Goal: Navigation & Orientation: Understand site structure

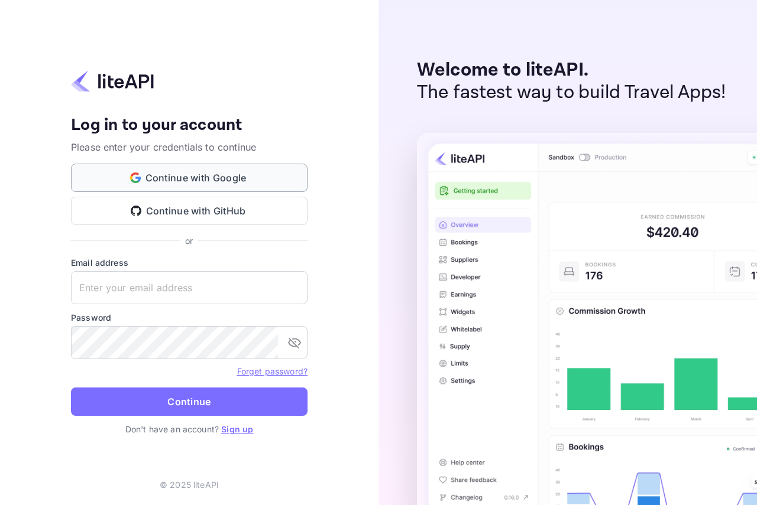
click at [210, 176] on button "Continue with Google" at bounding box center [189, 178] width 236 height 28
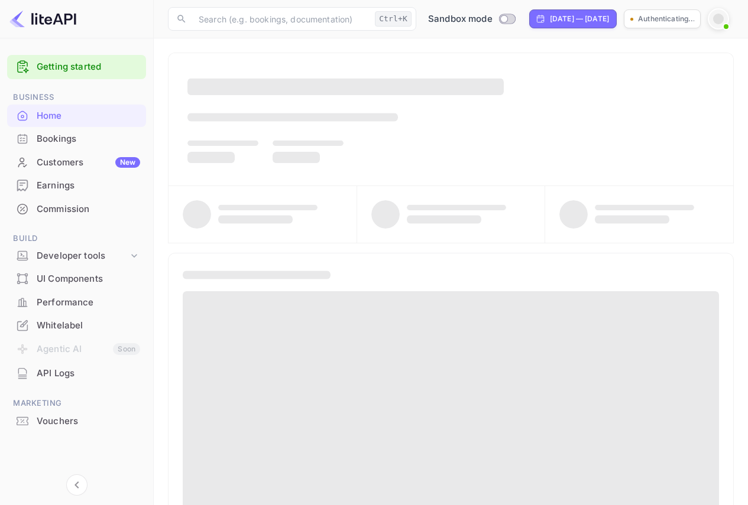
click at [497, 69] on div at bounding box center [450, 119] width 565 height 132
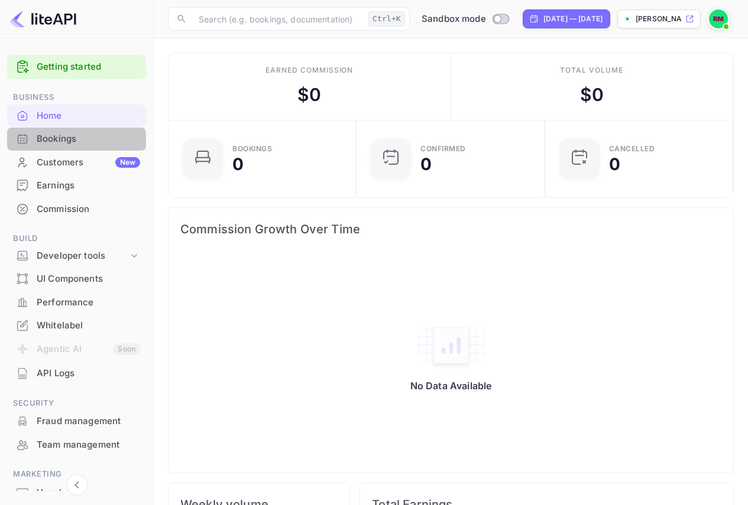
click at [72, 145] on div "Bookings" at bounding box center [88, 139] width 103 height 14
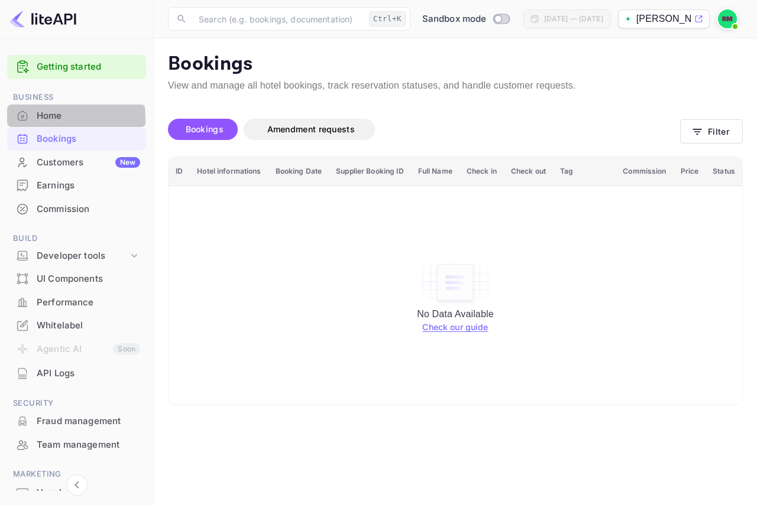
click at [57, 118] on div "Home" at bounding box center [88, 116] width 103 height 14
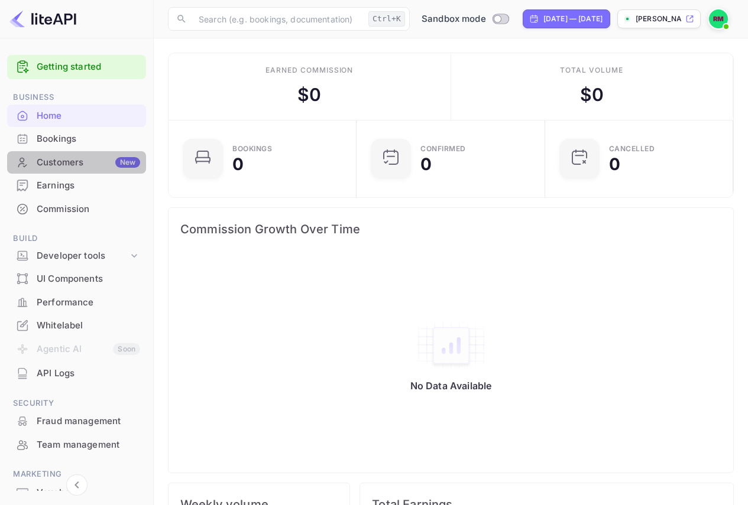
click at [77, 166] on div "Customers New" at bounding box center [88, 163] width 103 height 14
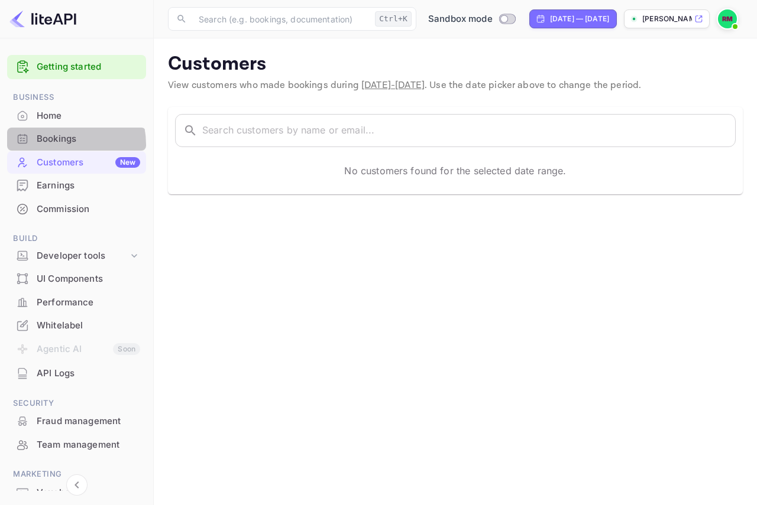
click at [54, 145] on div "Bookings" at bounding box center [88, 139] width 103 height 14
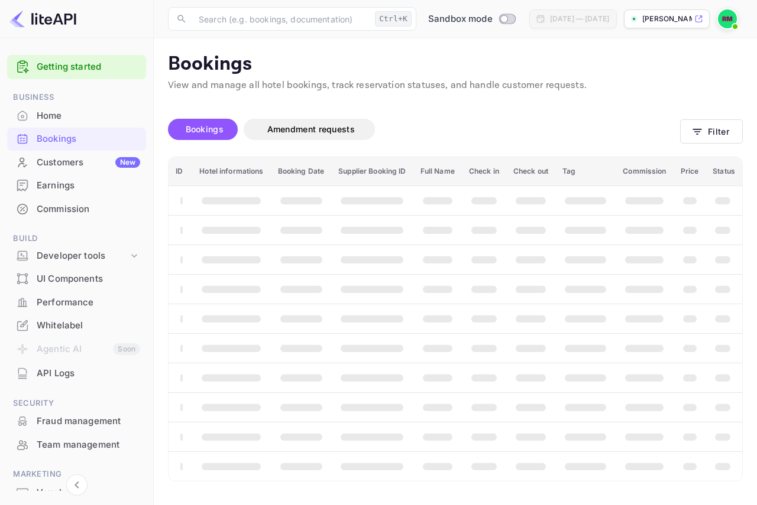
click at [74, 210] on div "Commission" at bounding box center [88, 210] width 103 height 14
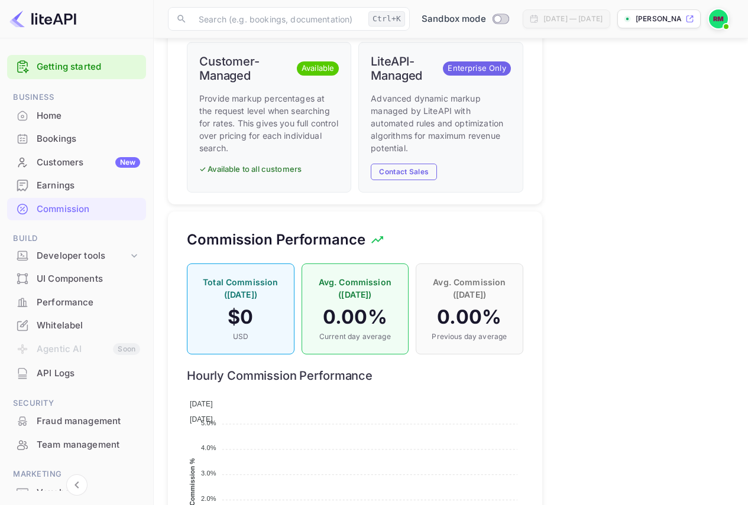
scroll to position [816, 0]
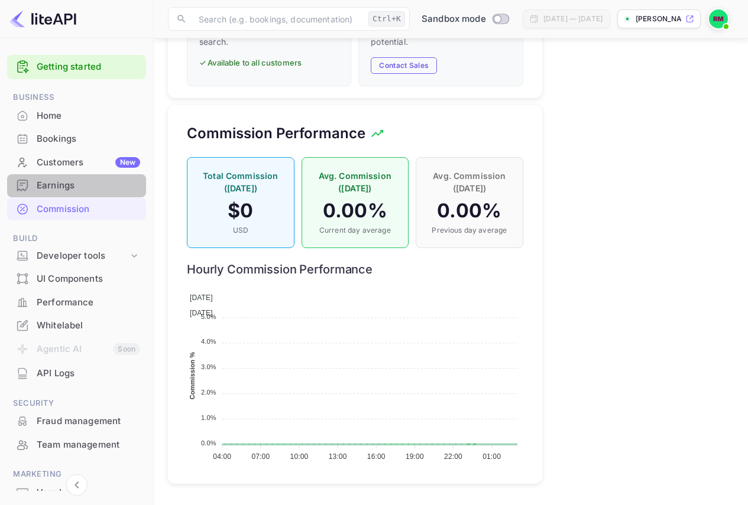
click at [85, 183] on div "Earnings" at bounding box center [88, 186] width 103 height 14
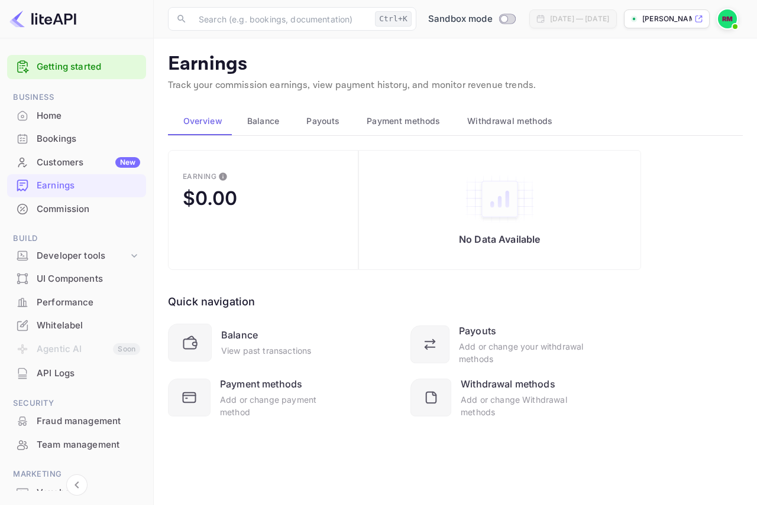
click at [100, 210] on div "Commission" at bounding box center [88, 210] width 103 height 14
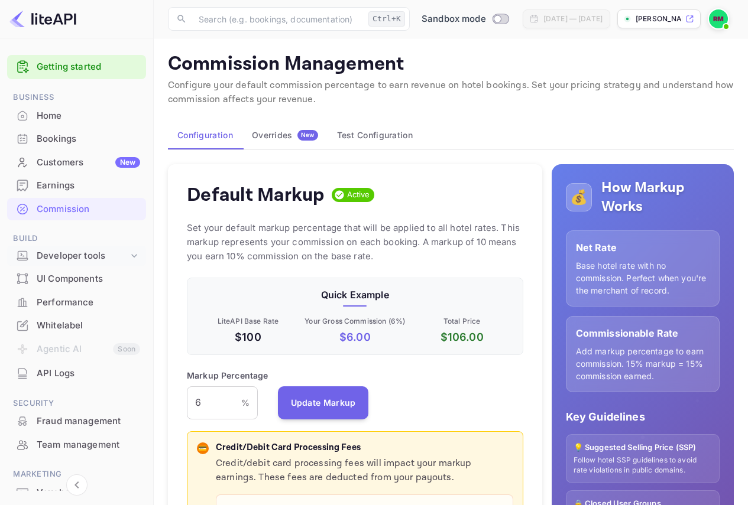
scroll to position [201, 327]
click at [107, 255] on div "Developer tools" at bounding box center [83, 256] width 92 height 14
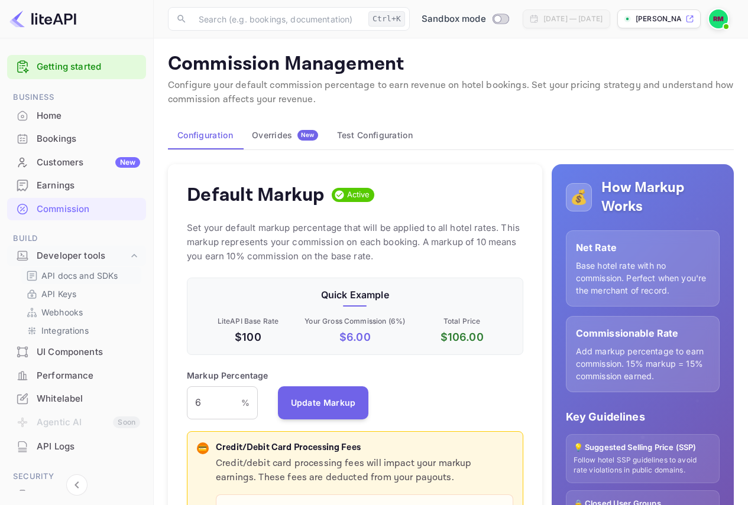
click at [90, 279] on p "API docs and SDKs" at bounding box center [79, 276] width 77 height 12
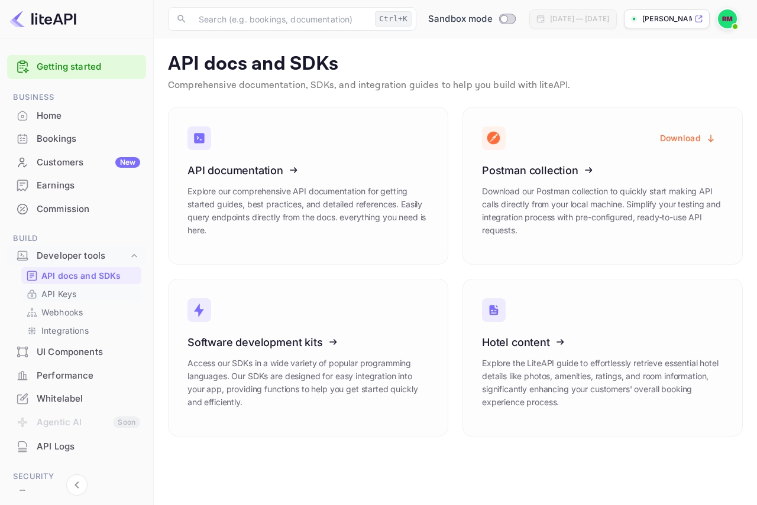
click at [79, 297] on link "API Keys" at bounding box center [81, 294] width 111 height 12
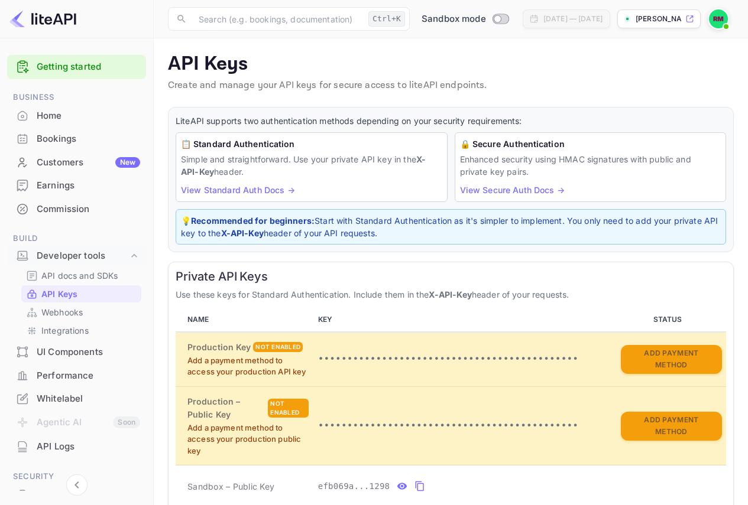
click at [261, 187] on link "View Standard Auth Docs →" at bounding box center [238, 190] width 114 height 10
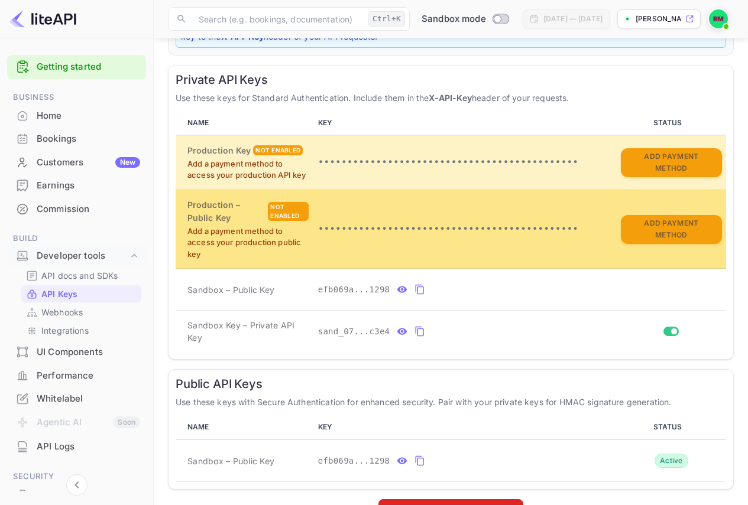
scroll to position [231, 0]
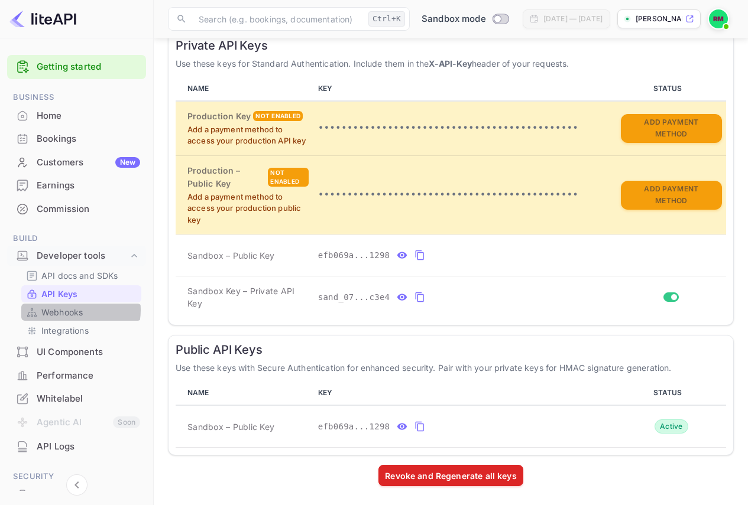
click at [77, 310] on p "Webhooks" at bounding box center [61, 312] width 41 height 12
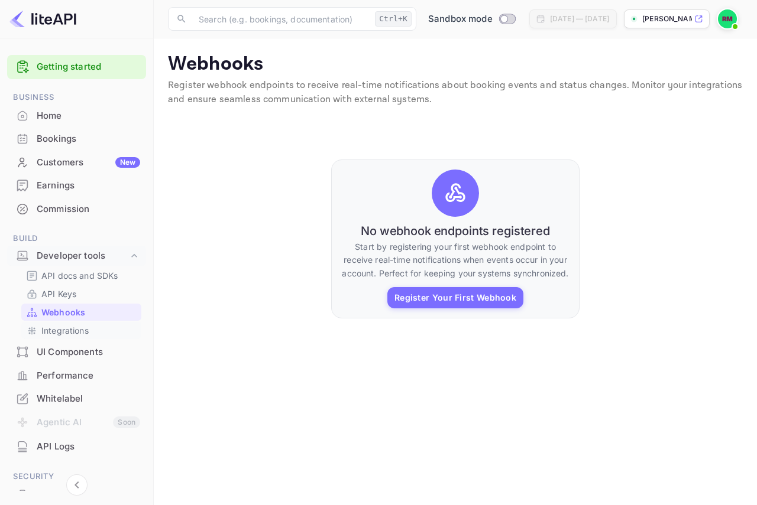
click at [74, 335] on p "Integrations" at bounding box center [64, 331] width 47 height 12
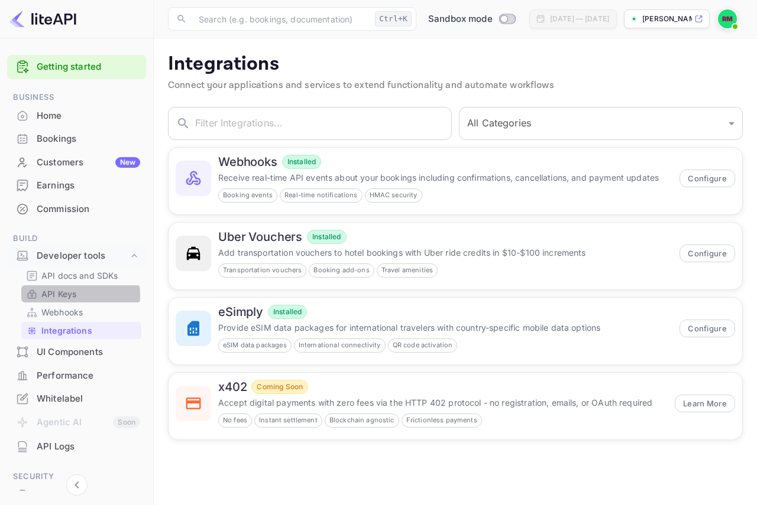
click at [75, 296] on p "API Keys" at bounding box center [58, 294] width 35 height 12
